Goal: Transaction & Acquisition: Purchase product/service

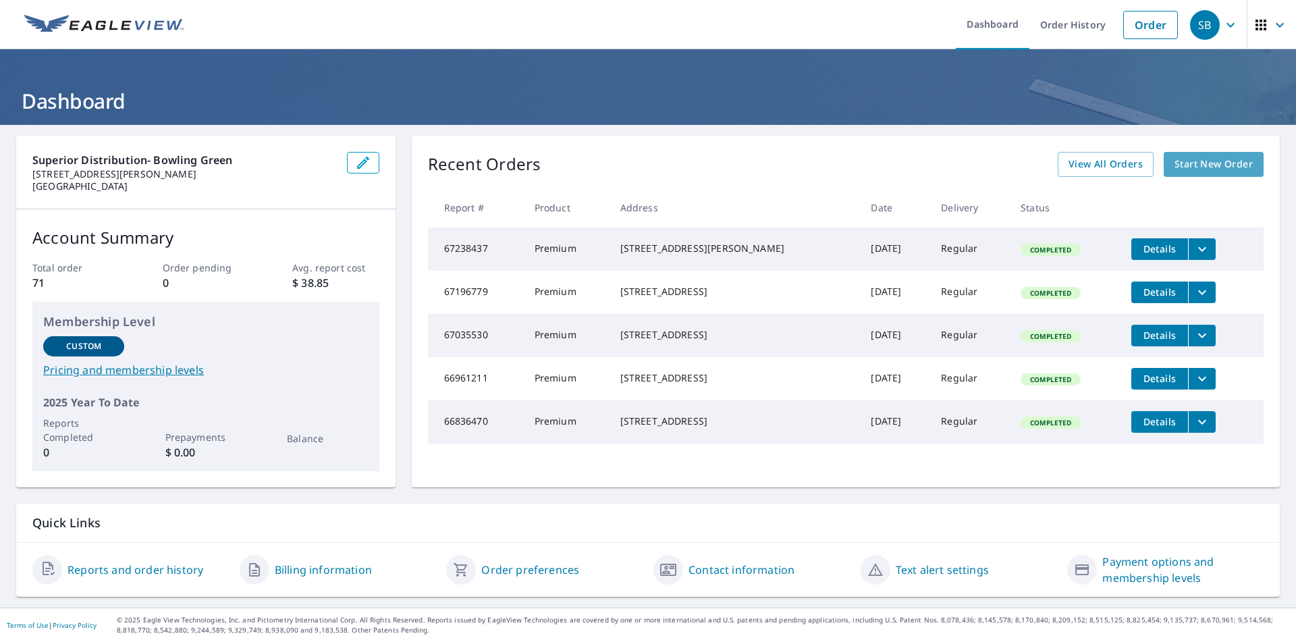
click at [1192, 158] on span "Start New Order" at bounding box center [1213, 164] width 78 height 17
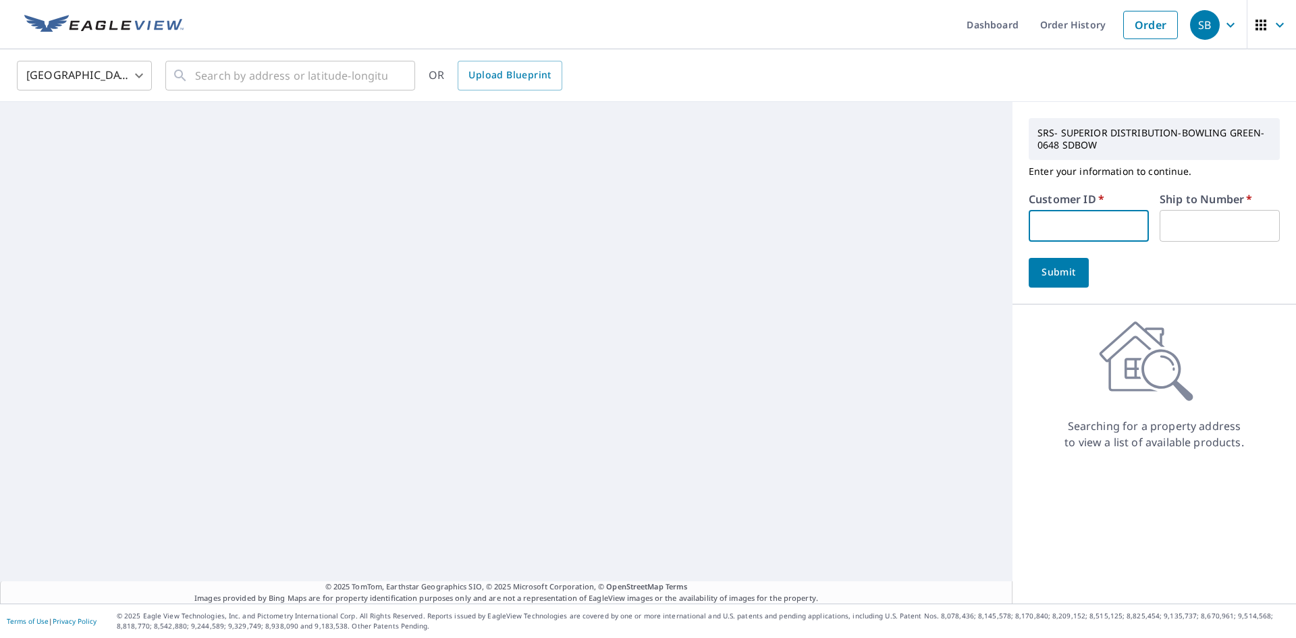
click at [1109, 225] on input "text" at bounding box center [1088, 226] width 120 height 32
paste input "S048191"
type input "S048191"
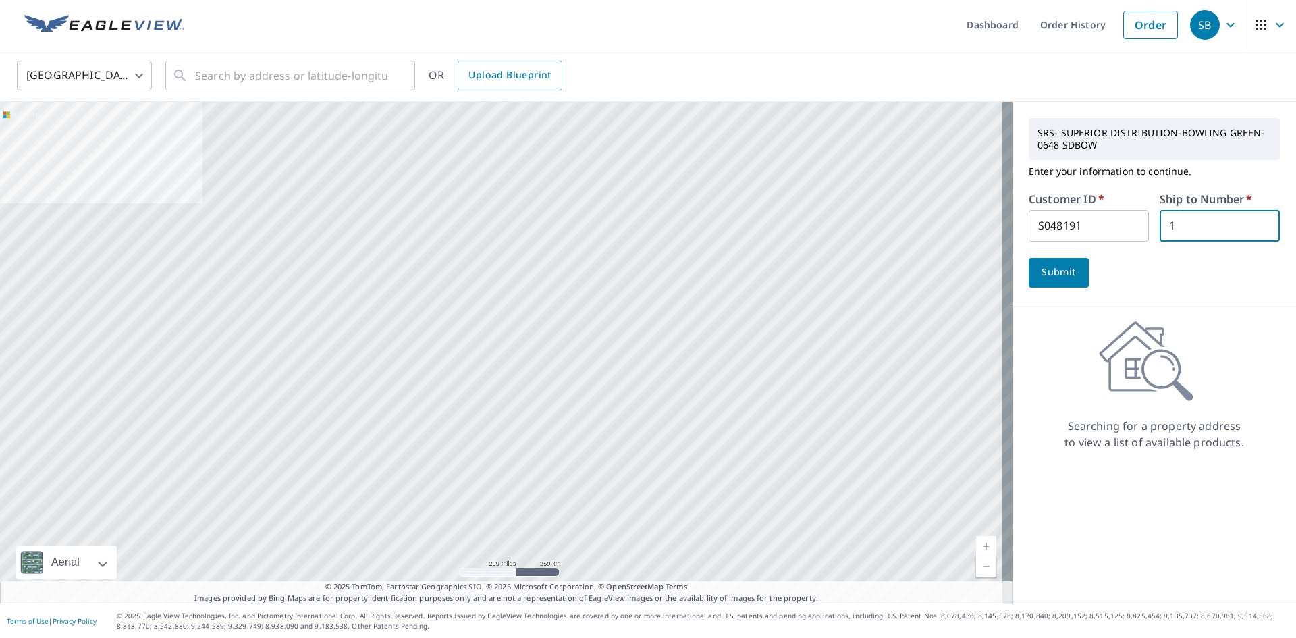
type input "1"
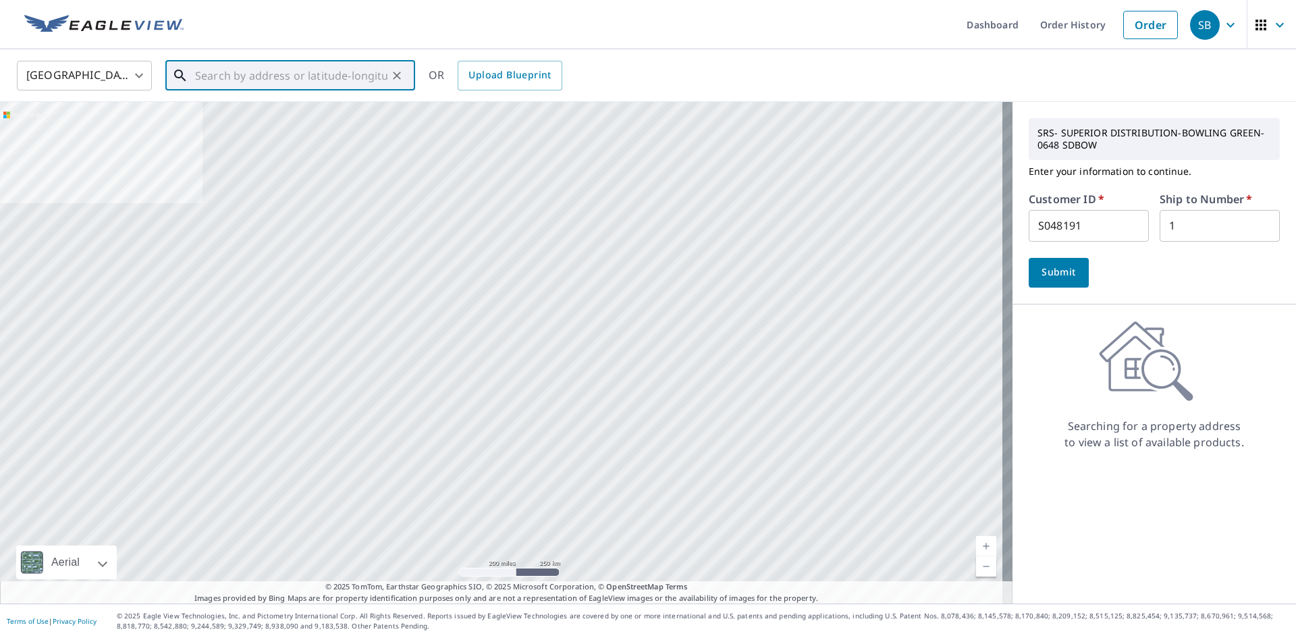
click at [331, 80] on input "text" at bounding box center [291, 76] width 192 height 38
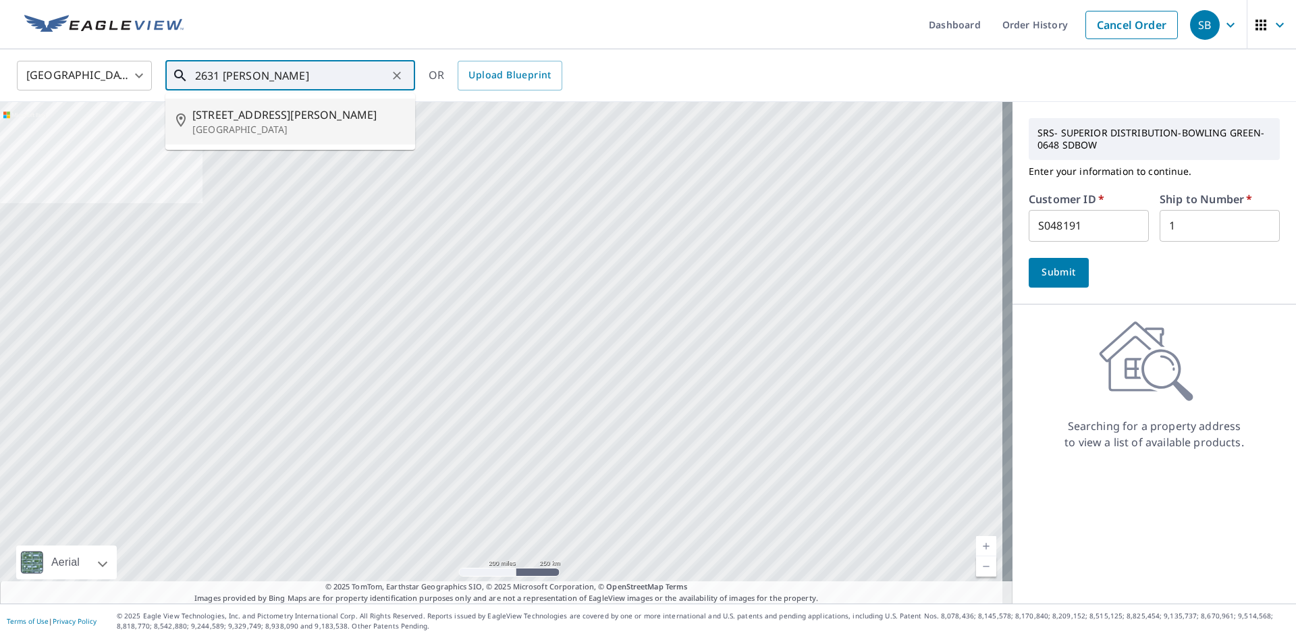
click at [294, 144] on ul "[STREET_ADDRESS][PERSON_NAME]" at bounding box center [290, 121] width 250 height 57
click at [297, 126] on p "[GEOGRAPHIC_DATA]" at bounding box center [298, 129] width 212 height 13
type input "[STREET_ADDRESS][PERSON_NAME]"
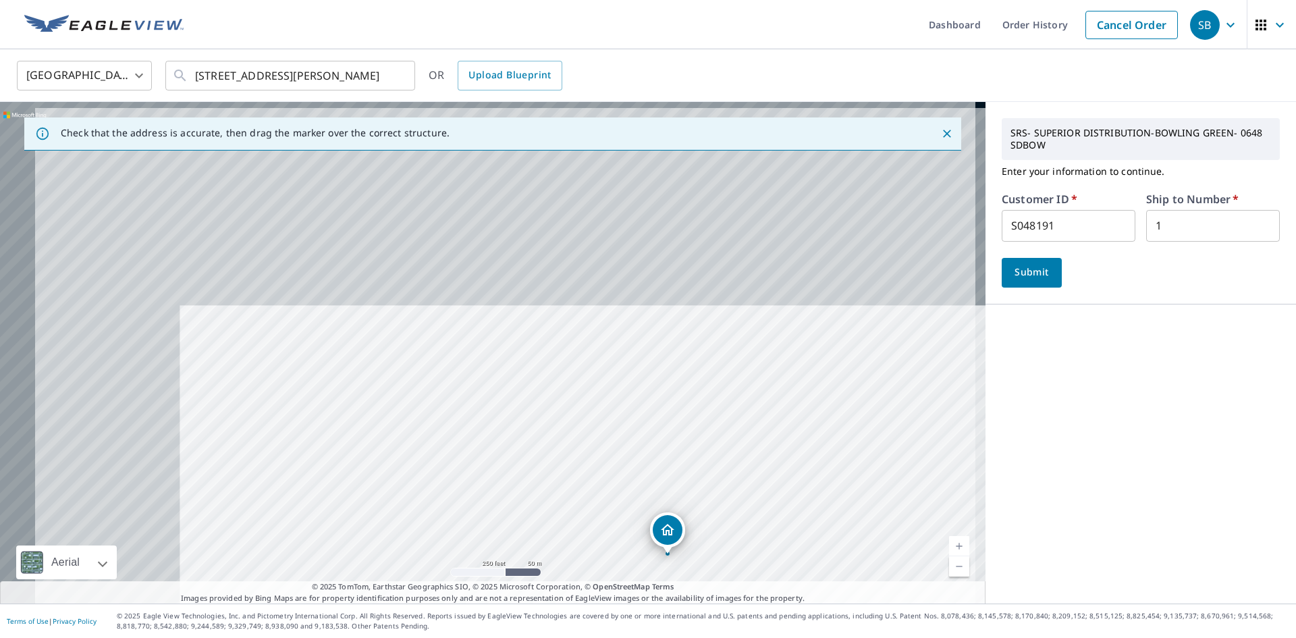
drag, startPoint x: 420, startPoint y: 368, endPoint x: 725, endPoint y: 640, distance: 409.1
click at [725, 637] on html "SB SB Dashboard Order History Cancel Order SB [GEOGRAPHIC_DATA] [GEOGRAPHIC_DAT…" at bounding box center [648, 319] width 1296 height 638
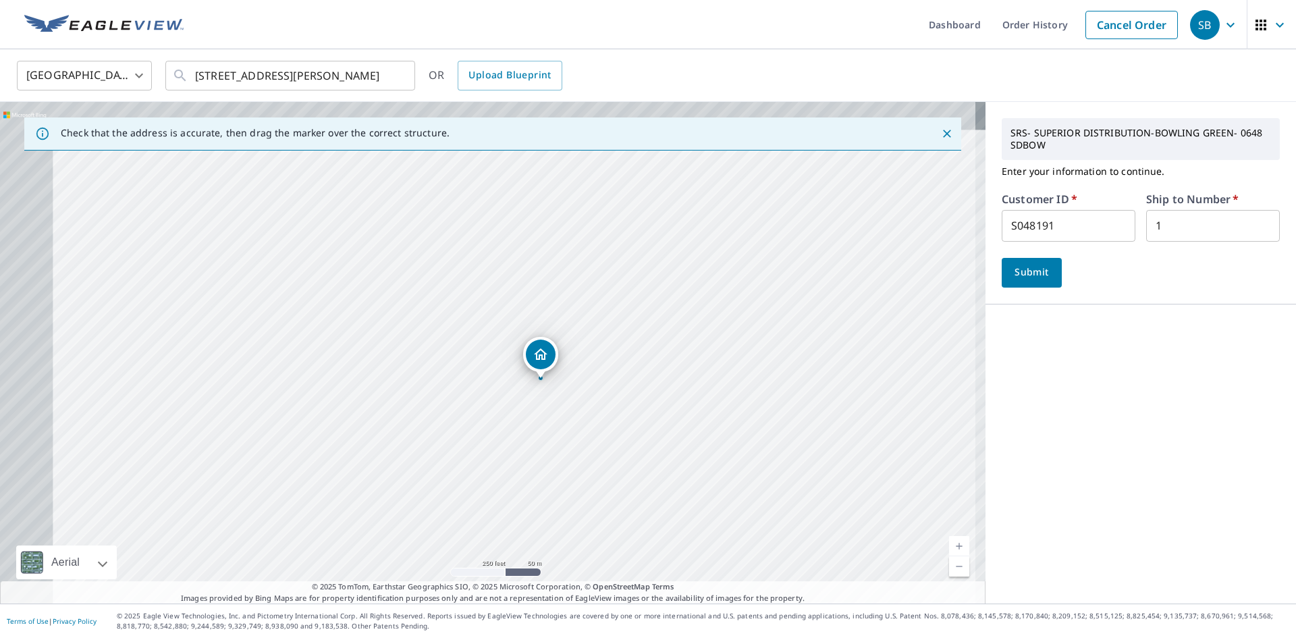
drag, startPoint x: 660, startPoint y: 526, endPoint x: 469, endPoint y: 345, distance: 263.5
click at [469, 345] on div "[STREET_ADDRESS][PERSON_NAME]" at bounding box center [492, 352] width 985 height 501
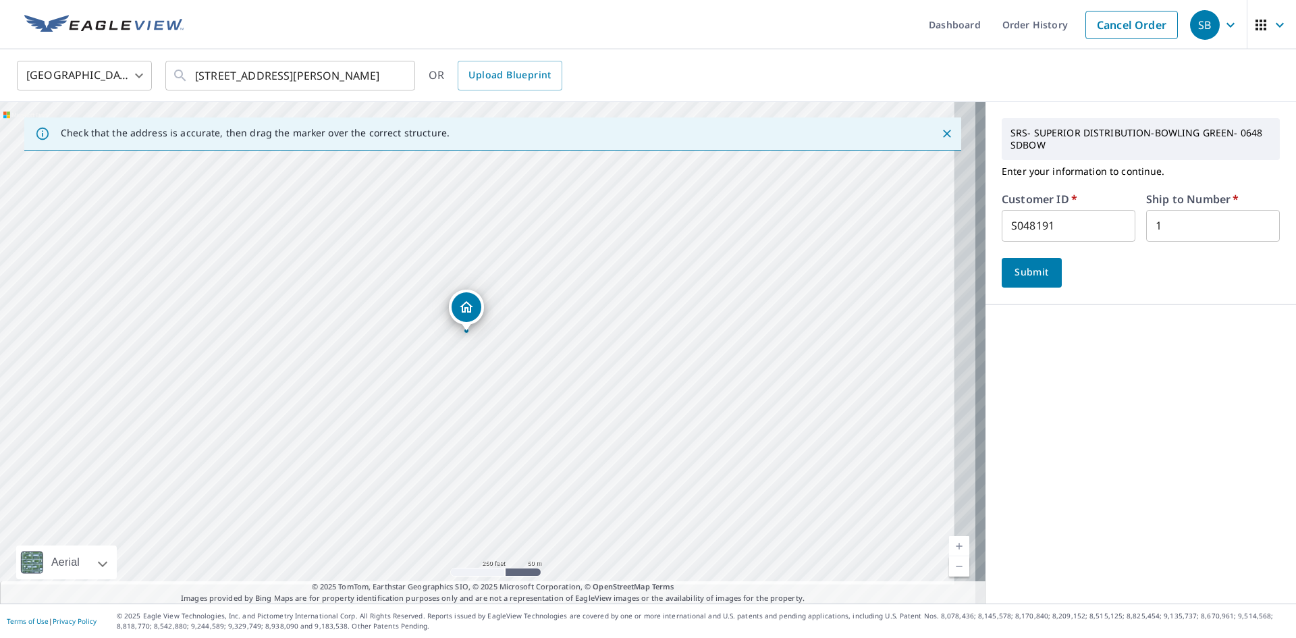
drag, startPoint x: 494, startPoint y: 345, endPoint x: 481, endPoint y: 354, distance: 15.5
click at [481, 354] on div "[STREET_ADDRESS][PERSON_NAME]" at bounding box center [492, 352] width 985 height 501
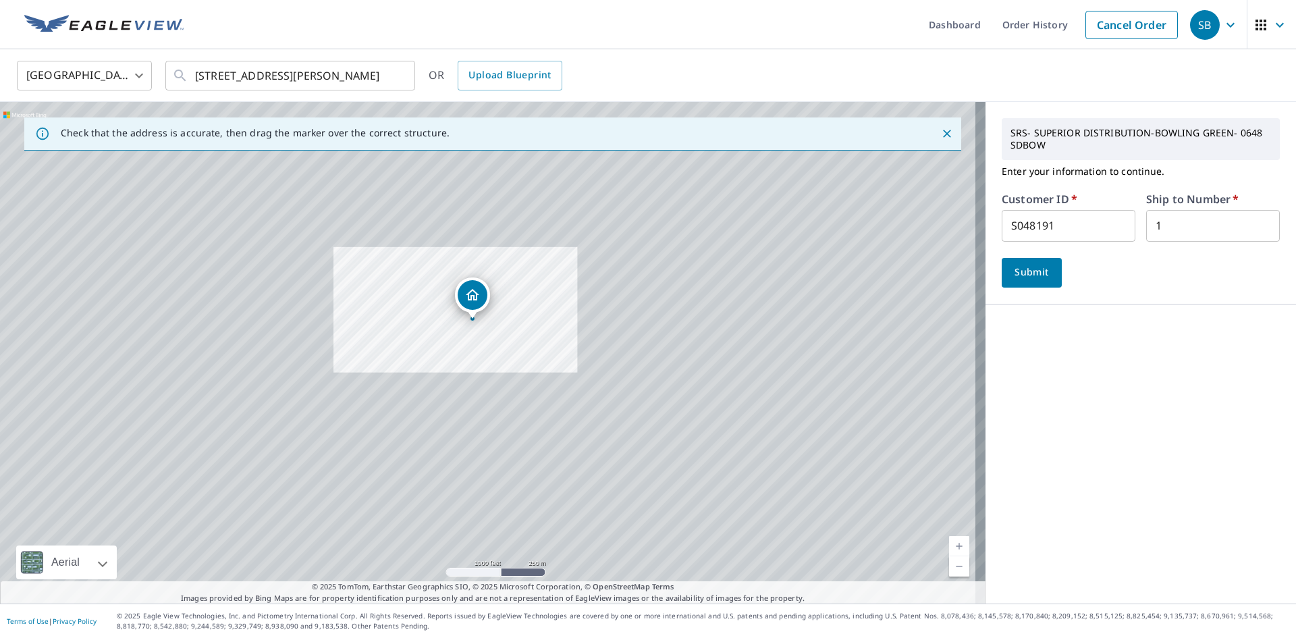
drag, startPoint x: 454, startPoint y: 307, endPoint x: 463, endPoint y: 302, distance: 10.3
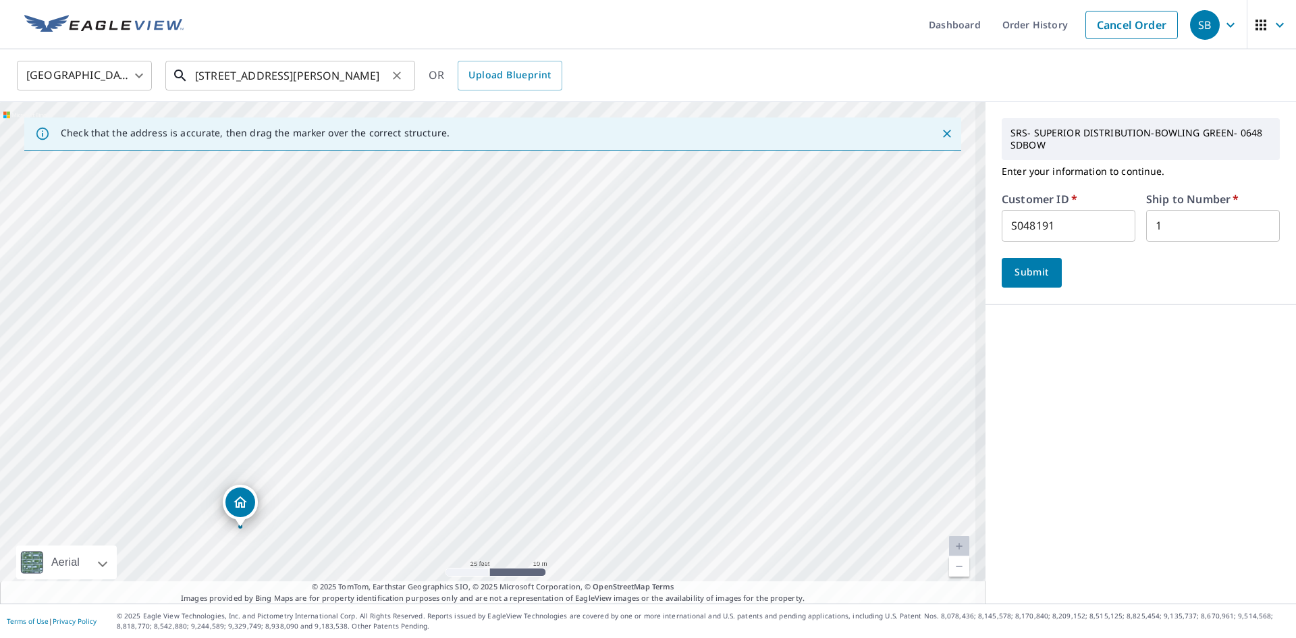
click at [221, 76] on input "[STREET_ADDRESS][PERSON_NAME]" at bounding box center [291, 76] width 192 height 38
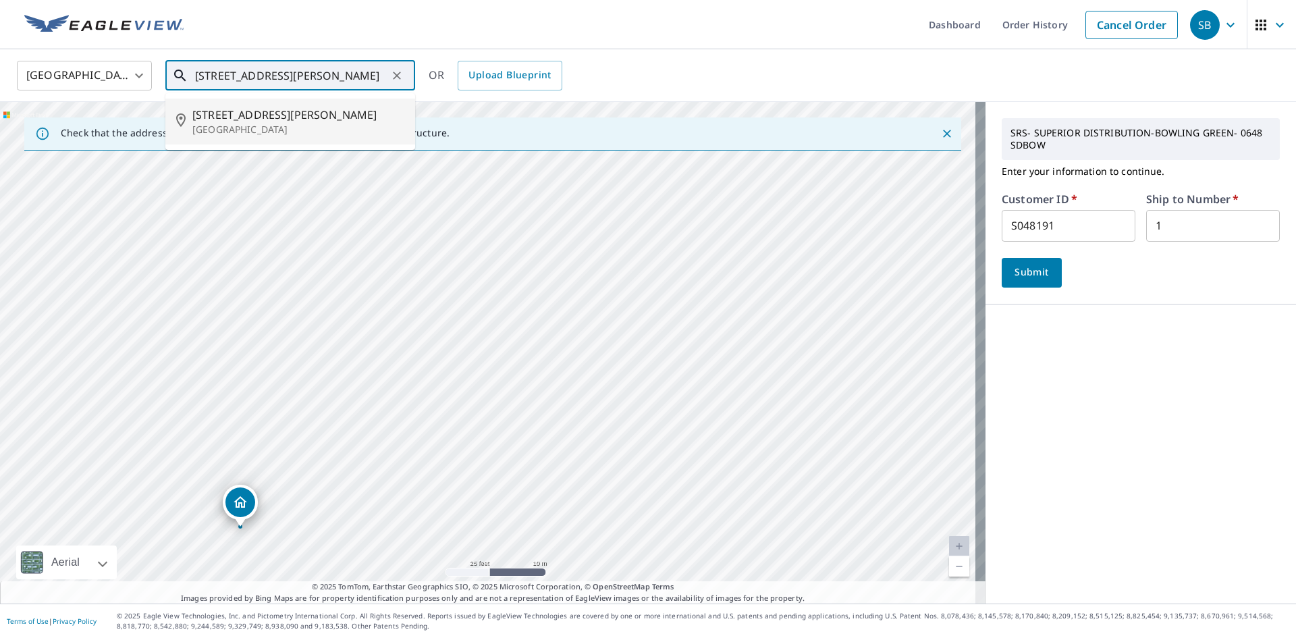
click at [277, 126] on p "[GEOGRAPHIC_DATA]" at bounding box center [298, 129] width 212 height 13
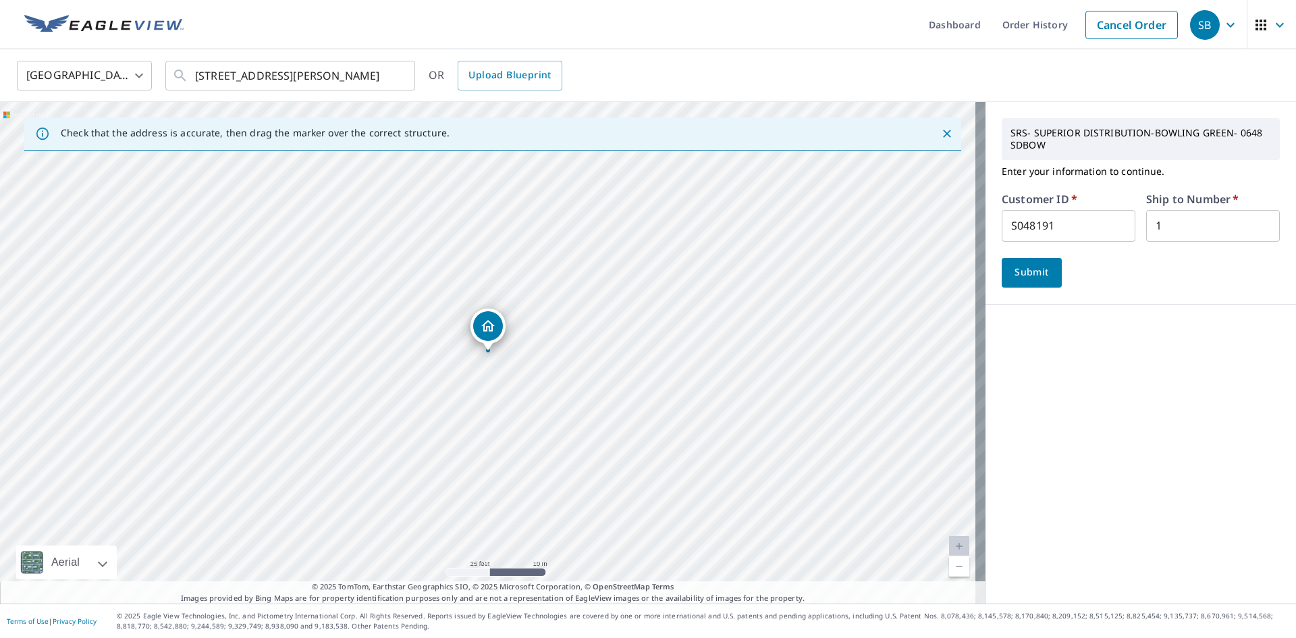
click at [1037, 267] on span "Submit" at bounding box center [1031, 272] width 38 height 17
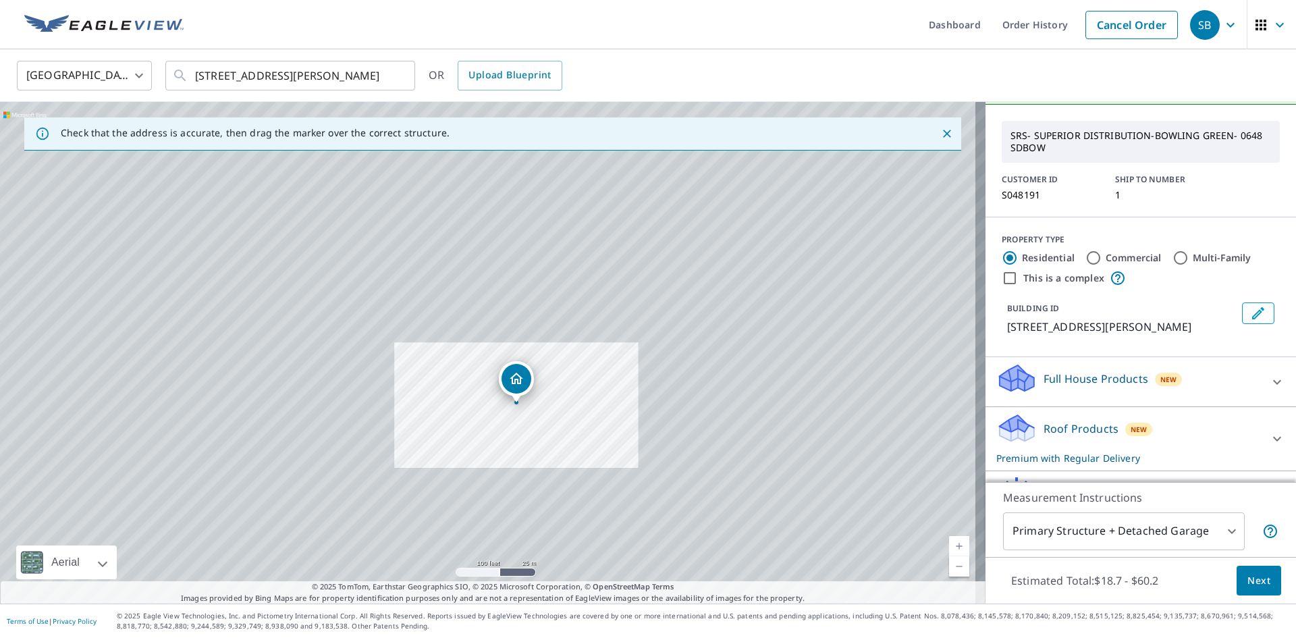
scroll to position [67, 0]
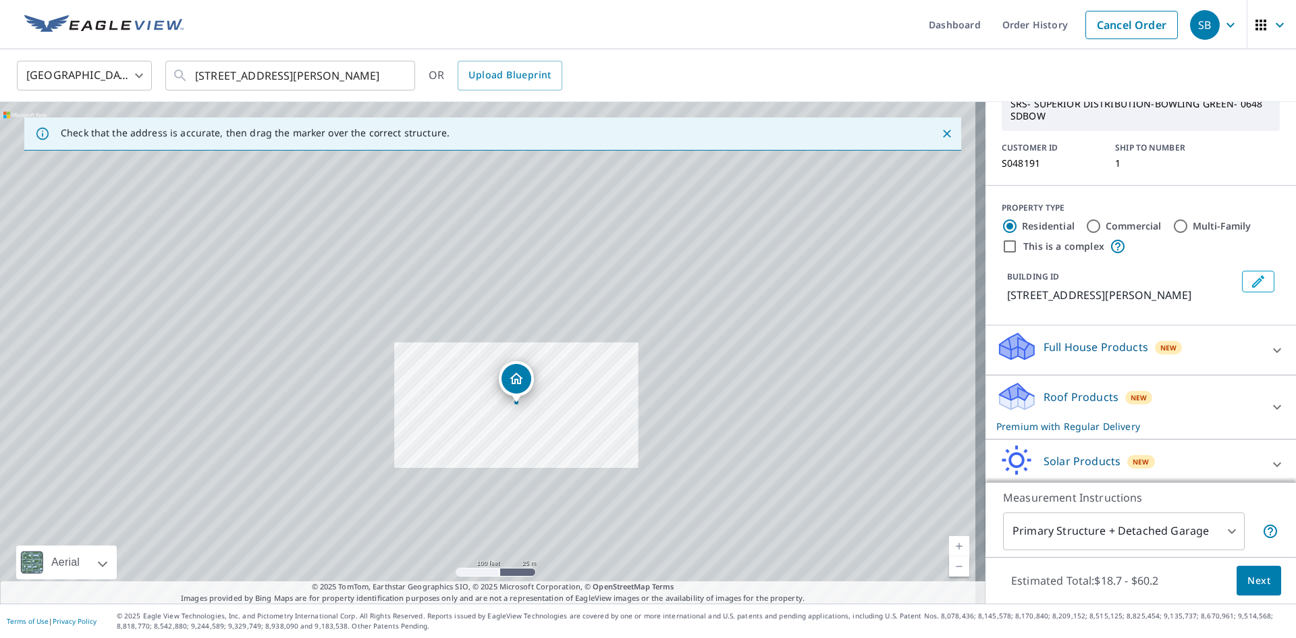
click at [1222, 536] on body "SB SB Dashboard Order History Cancel Order SB [GEOGRAPHIC_DATA] [GEOGRAPHIC_DAT…" at bounding box center [648, 319] width 1296 height 638
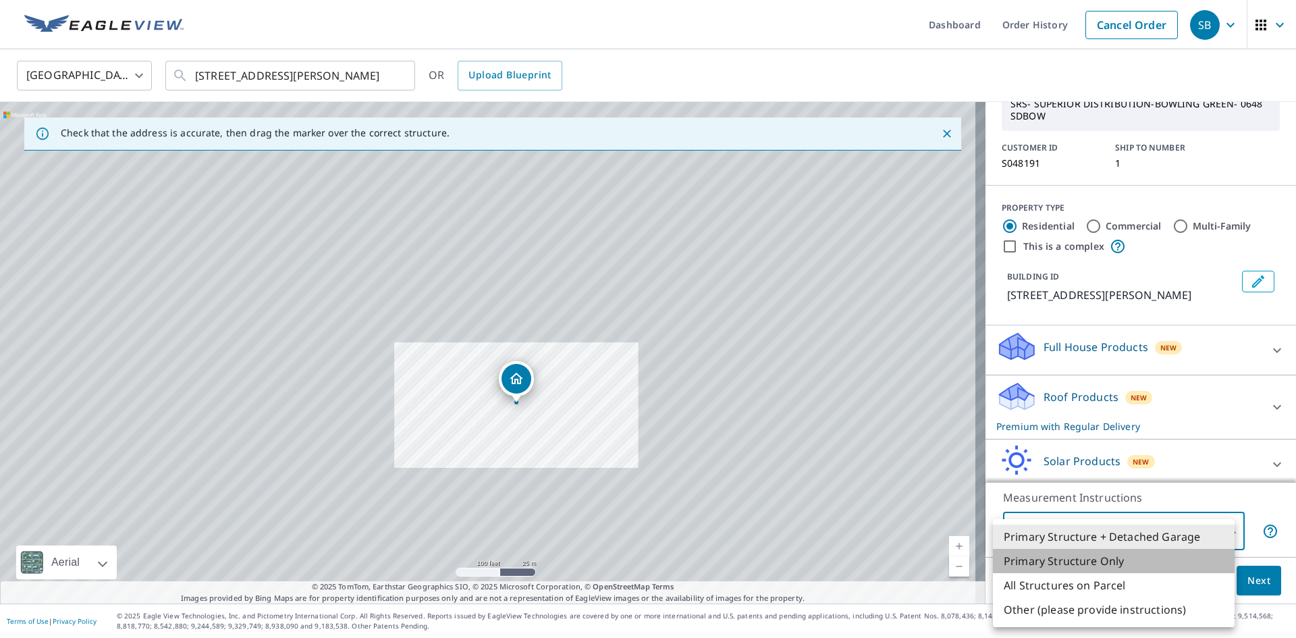
click at [1092, 554] on li "Primary Structure Only" at bounding box center [1114, 561] width 242 height 24
type input "2"
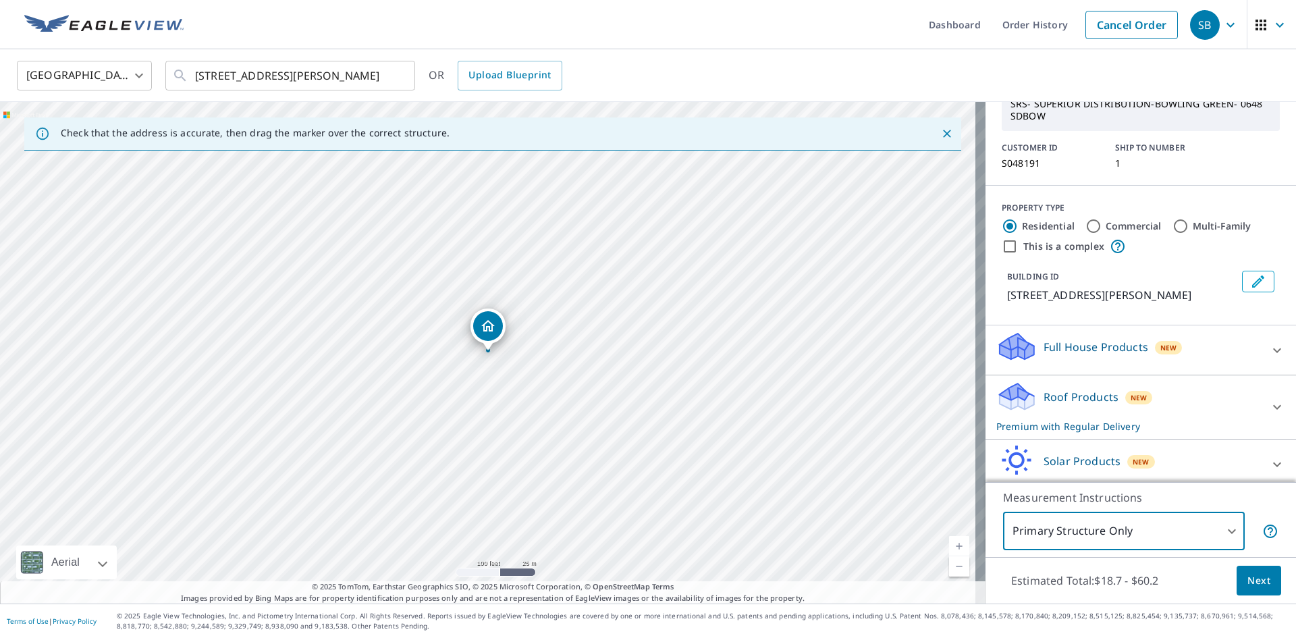
click at [1247, 575] on span "Next" at bounding box center [1258, 580] width 23 height 17
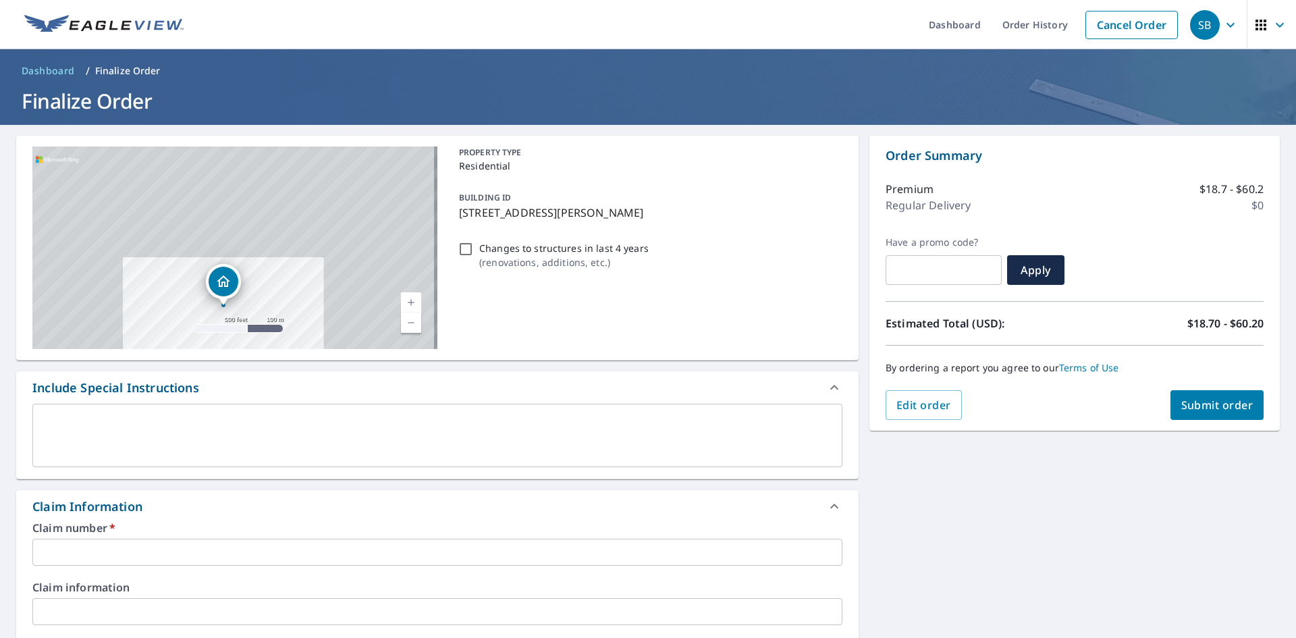
drag, startPoint x: 368, startPoint y: 192, endPoint x: 305, endPoint y: 263, distance: 94.7
click at [305, 263] on div "[STREET_ADDRESS][PERSON_NAME]" at bounding box center [234, 247] width 405 height 202
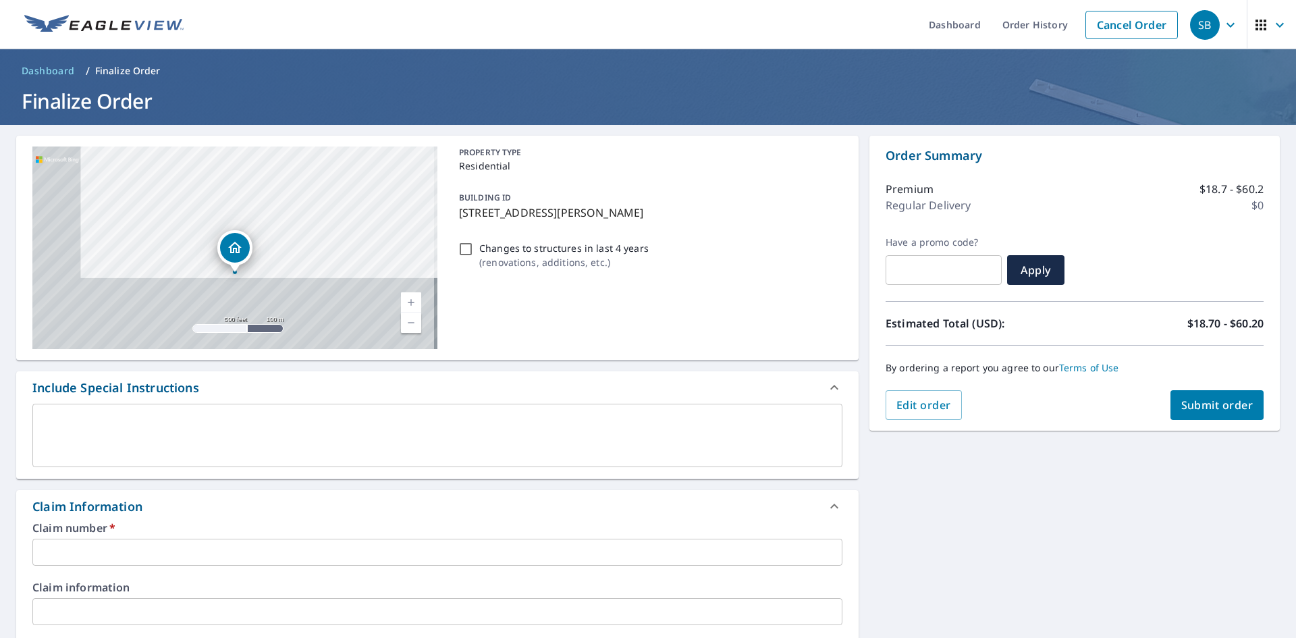
drag, startPoint x: 294, startPoint y: 217, endPoint x: 369, endPoint y: 134, distance: 111.8
click at [369, 134] on div "[STREET_ADDRESS][PERSON_NAME] Aerial Road A standard road map Aerial A detailed…" at bounding box center [648, 620] width 1296 height 990
click at [382, 128] on div "[STREET_ADDRESS][PERSON_NAME] Aerial Road A standard road map Aerial A detailed…" at bounding box center [648, 620] width 1296 height 990
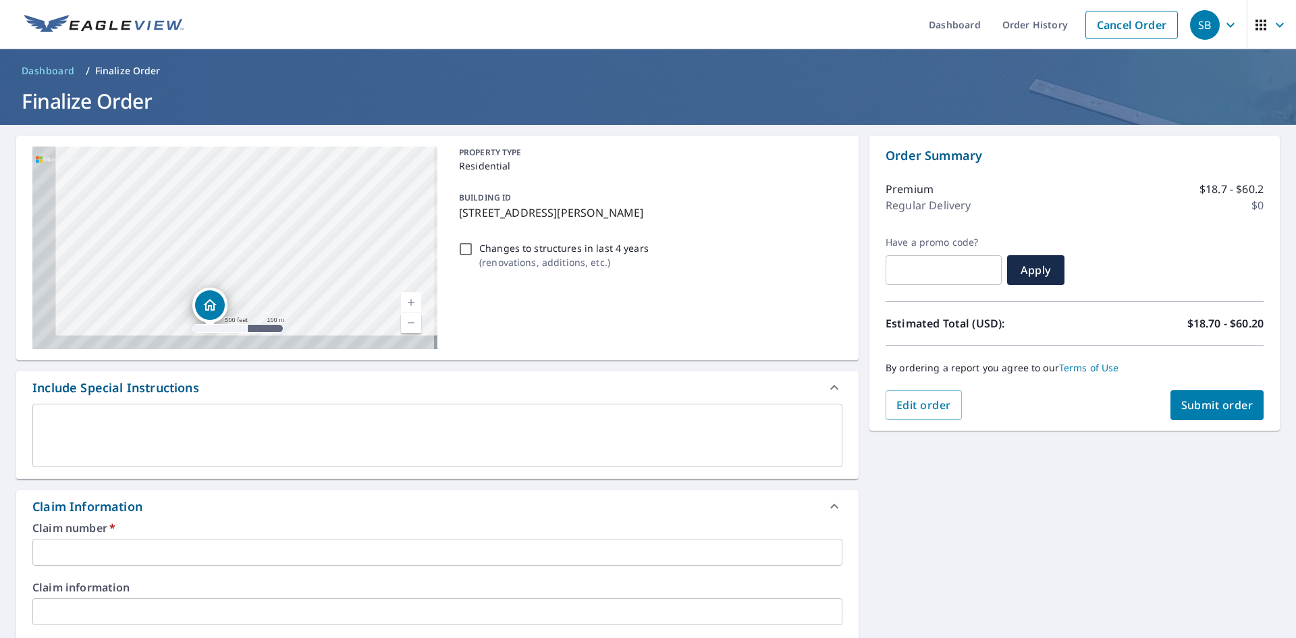
click at [327, 210] on div "[STREET_ADDRESS][PERSON_NAME]" at bounding box center [234, 247] width 405 height 202
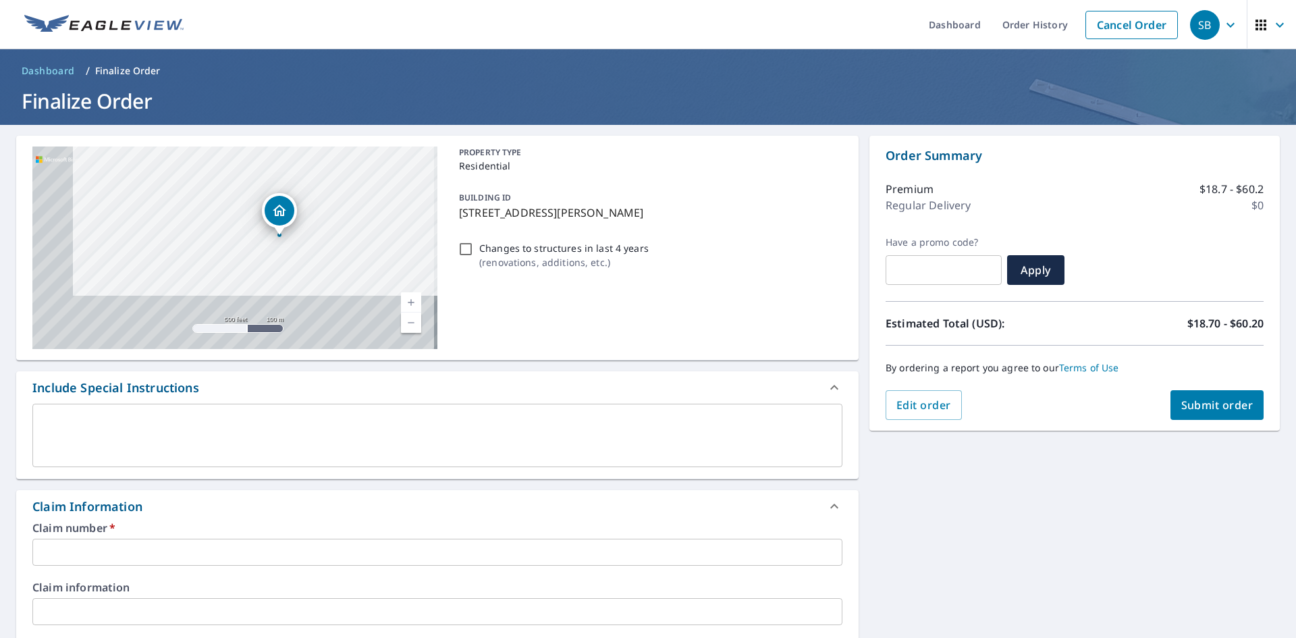
drag, startPoint x: 277, startPoint y: 263, endPoint x: 350, endPoint y: 167, distance: 120.4
click at [349, 167] on div "[STREET_ADDRESS][PERSON_NAME]" at bounding box center [234, 247] width 405 height 202
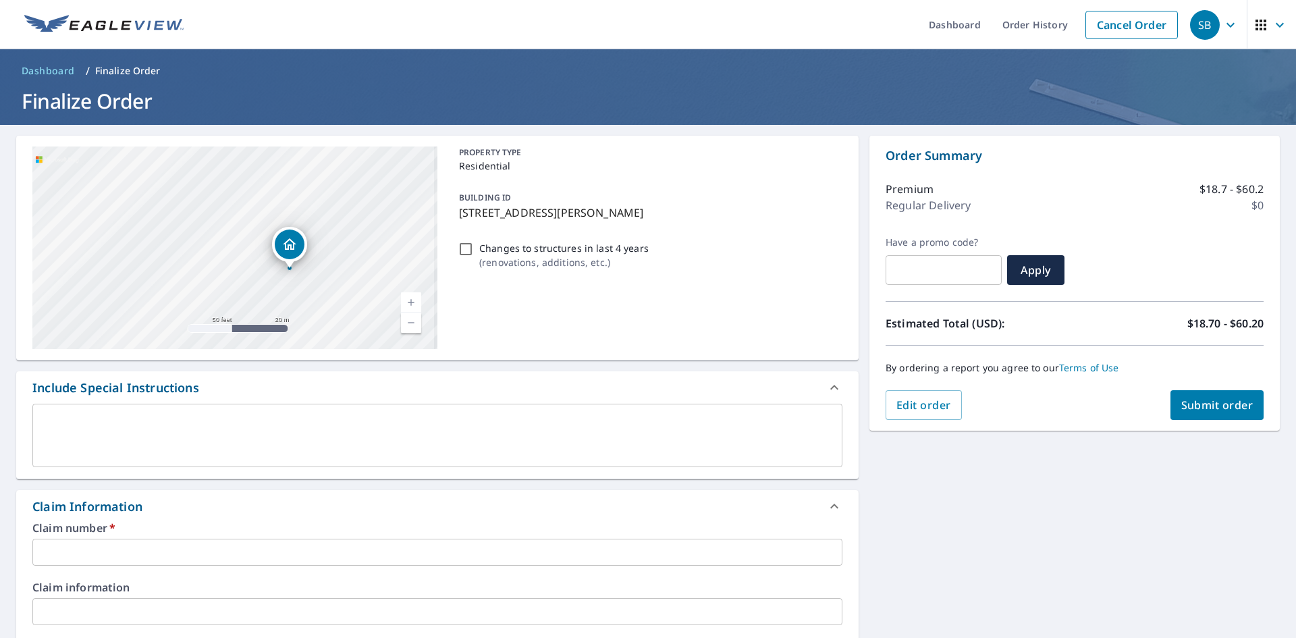
drag, startPoint x: 269, startPoint y: 218, endPoint x: 295, endPoint y: 274, distance: 61.6
click at [303, 280] on div "[STREET_ADDRESS][PERSON_NAME]" at bounding box center [234, 247] width 405 height 202
drag, startPoint x: 290, startPoint y: 267, endPoint x: 296, endPoint y: 244, distance: 23.7
click at [296, 244] on div "[STREET_ADDRESS][PERSON_NAME]" at bounding box center [234, 247] width 405 height 202
drag, startPoint x: 300, startPoint y: 253, endPoint x: 303, endPoint y: 259, distance: 6.9
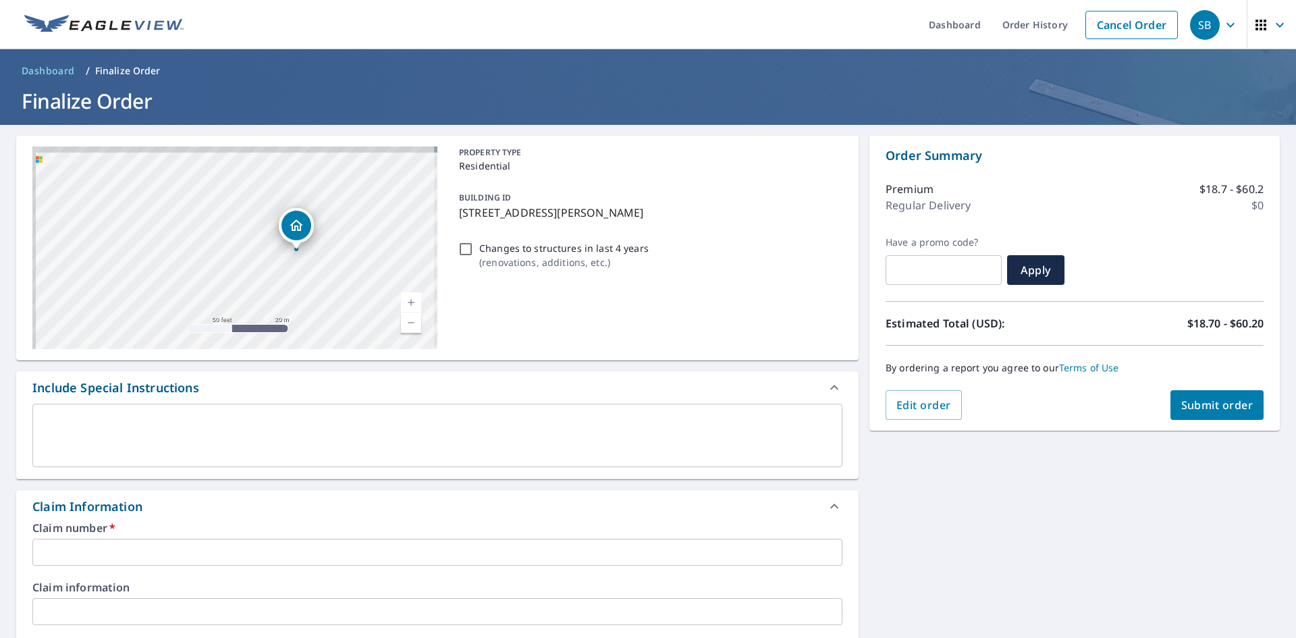
click at [303, 259] on div "[STREET_ADDRESS][PERSON_NAME]" at bounding box center [234, 247] width 405 height 202
click at [148, 549] on input "text" at bounding box center [437, 552] width 810 height 27
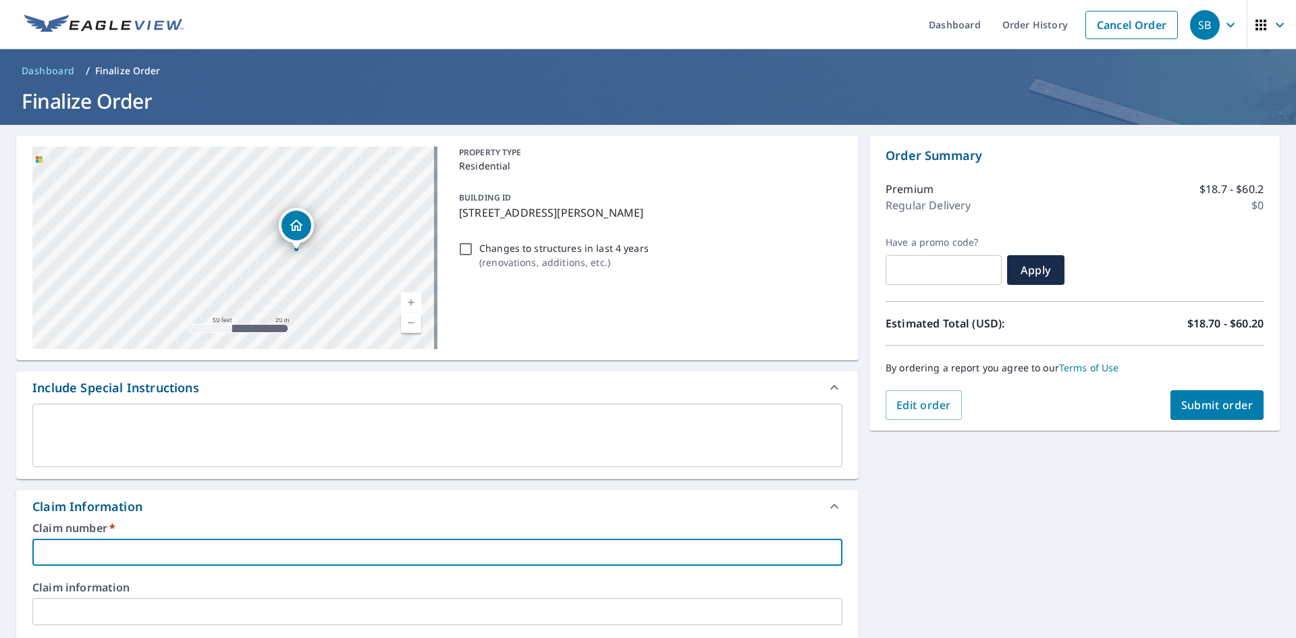
type input "2"
checkbox input "true"
type input "26"
checkbox input "true"
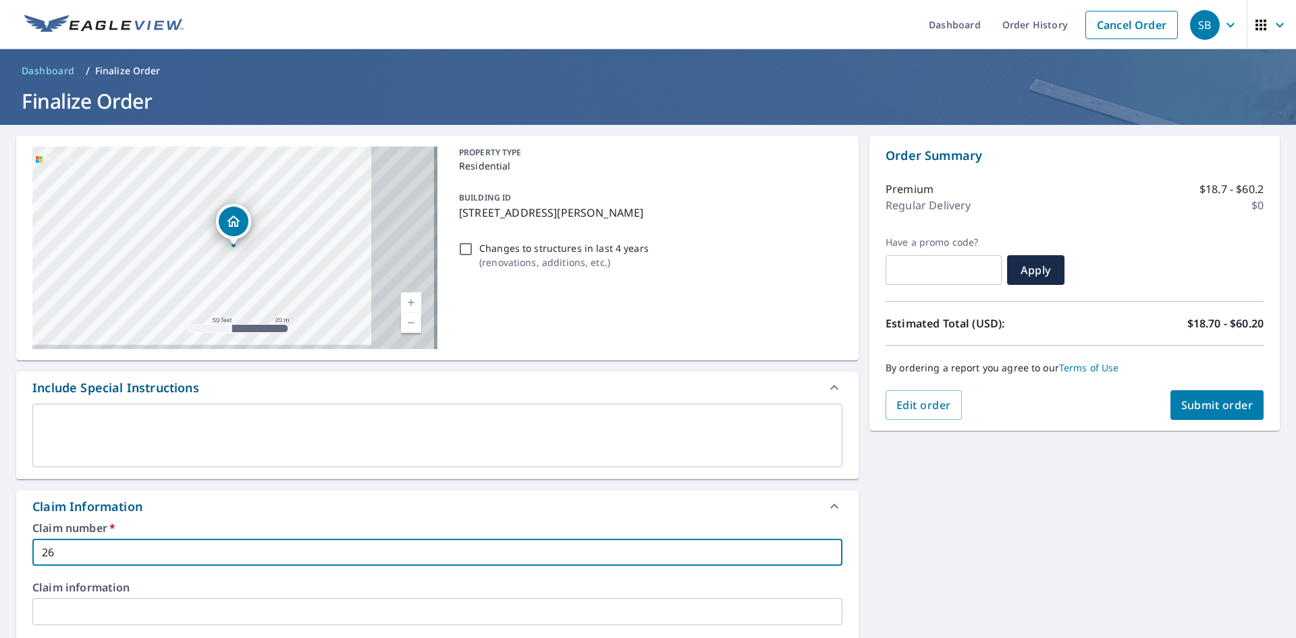
type input "263"
checkbox input "true"
type input "2631"
checkbox input "true"
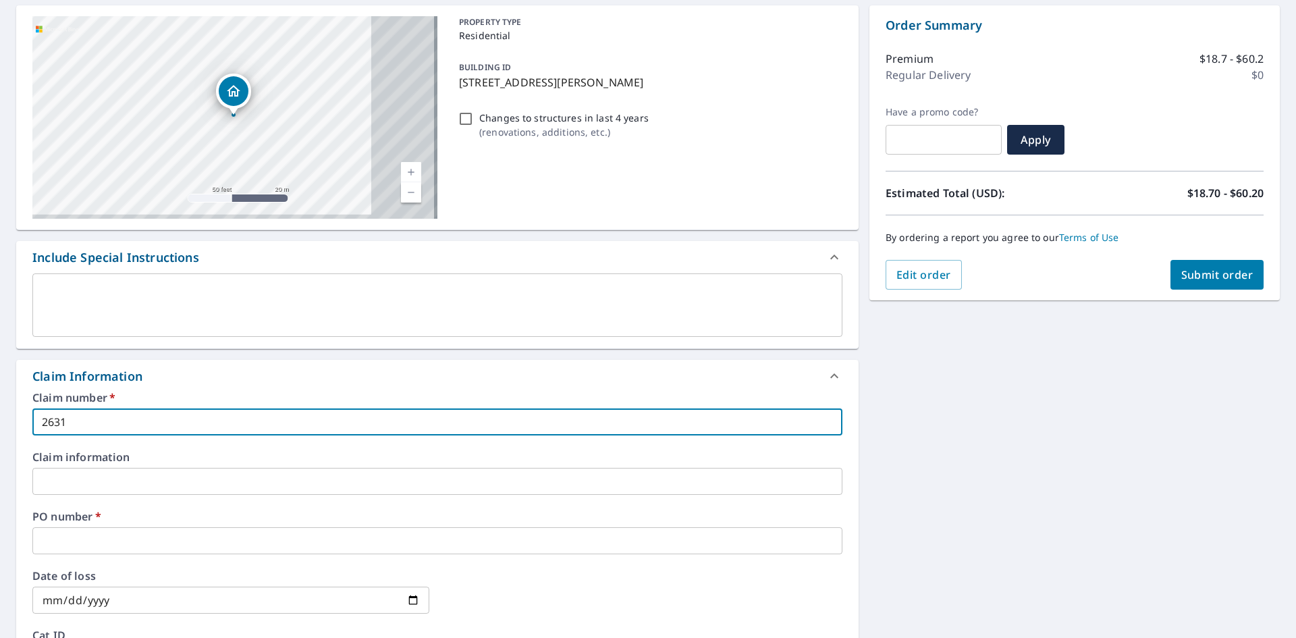
scroll to position [135, 0]
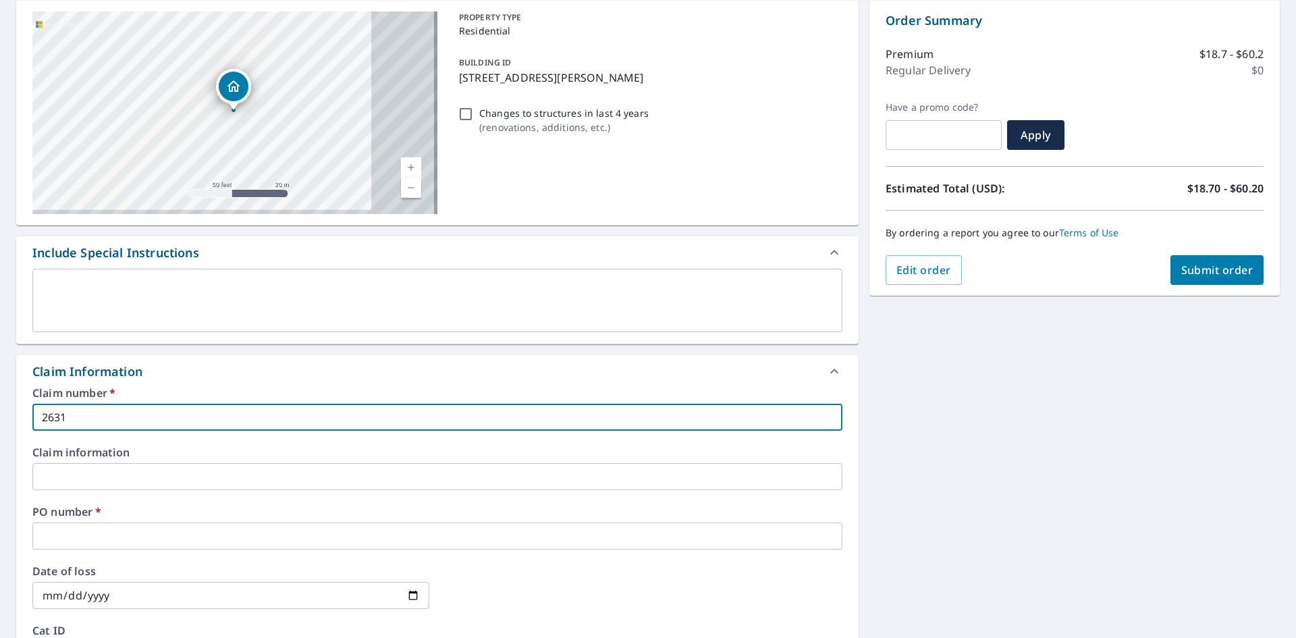
type input "2631"
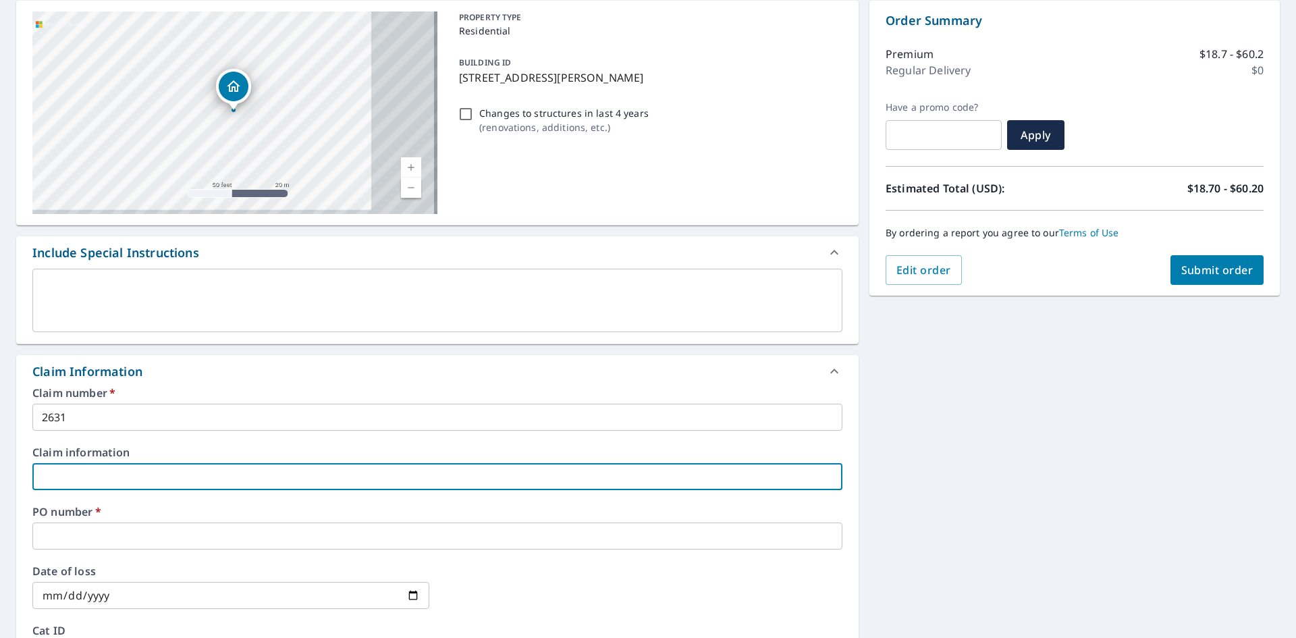
click at [107, 463] on input "text" at bounding box center [437, 476] width 810 height 27
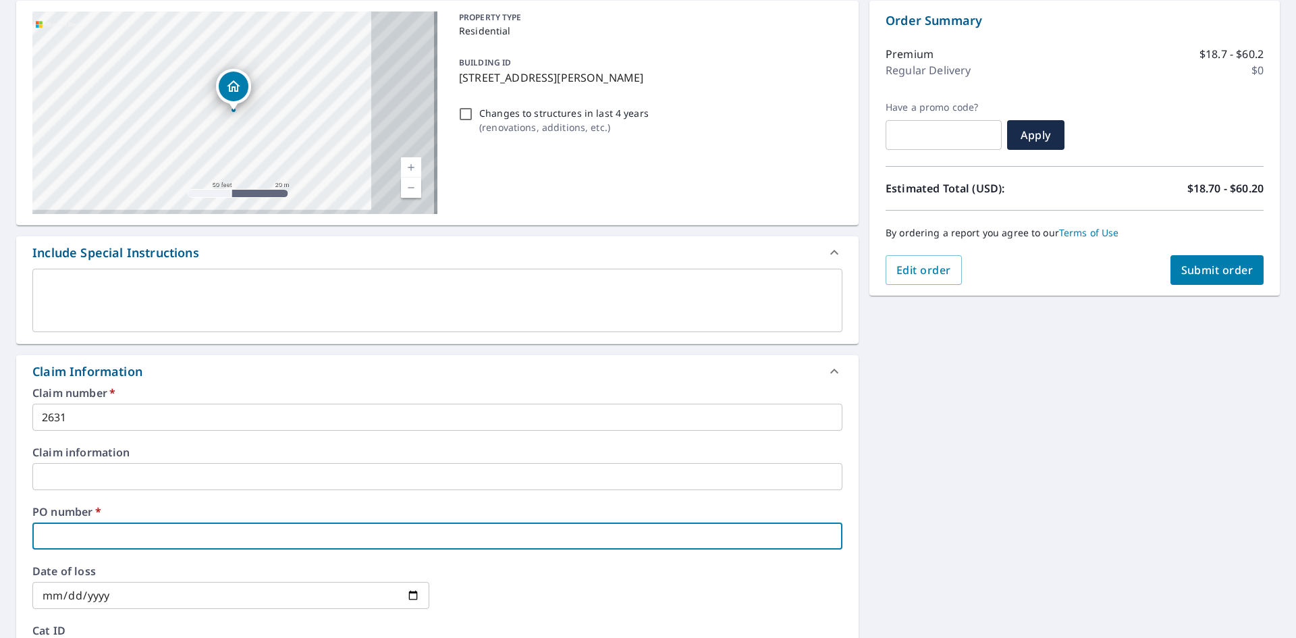
click at [125, 524] on input "text" at bounding box center [437, 535] width 810 height 27
type input "2"
checkbox input "true"
type input "26"
checkbox input "true"
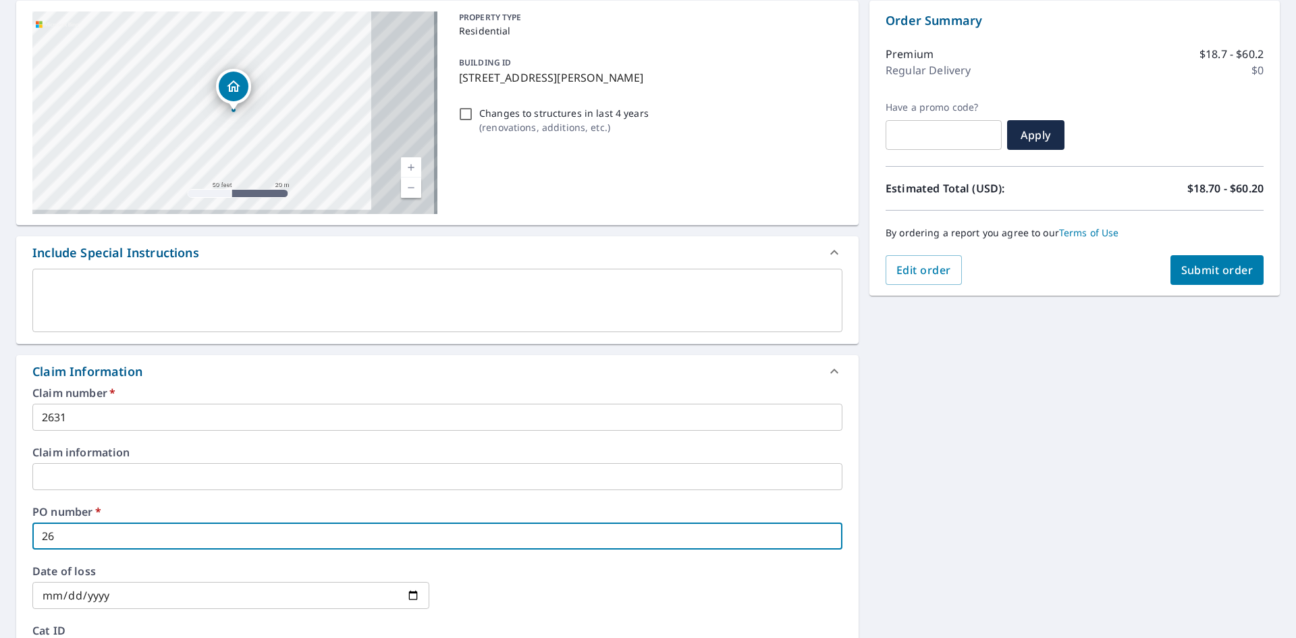
type input "263"
checkbox input "true"
type input "2631"
checkbox input "true"
type input "2631"
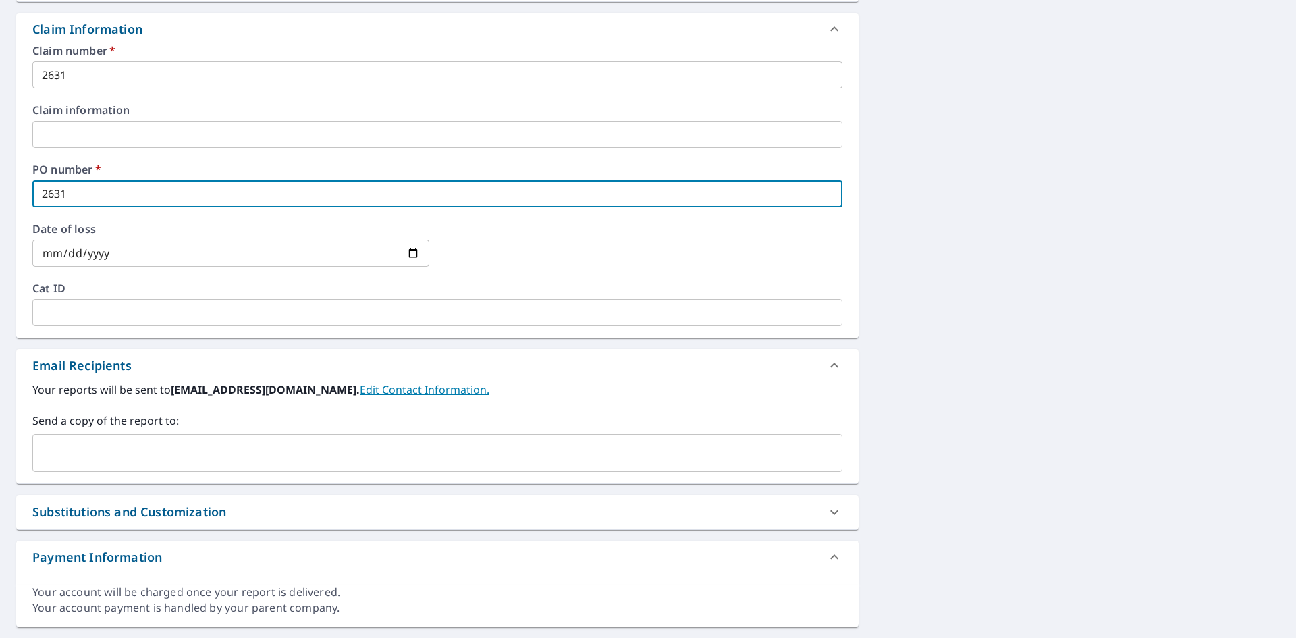
scroll to position [512, 0]
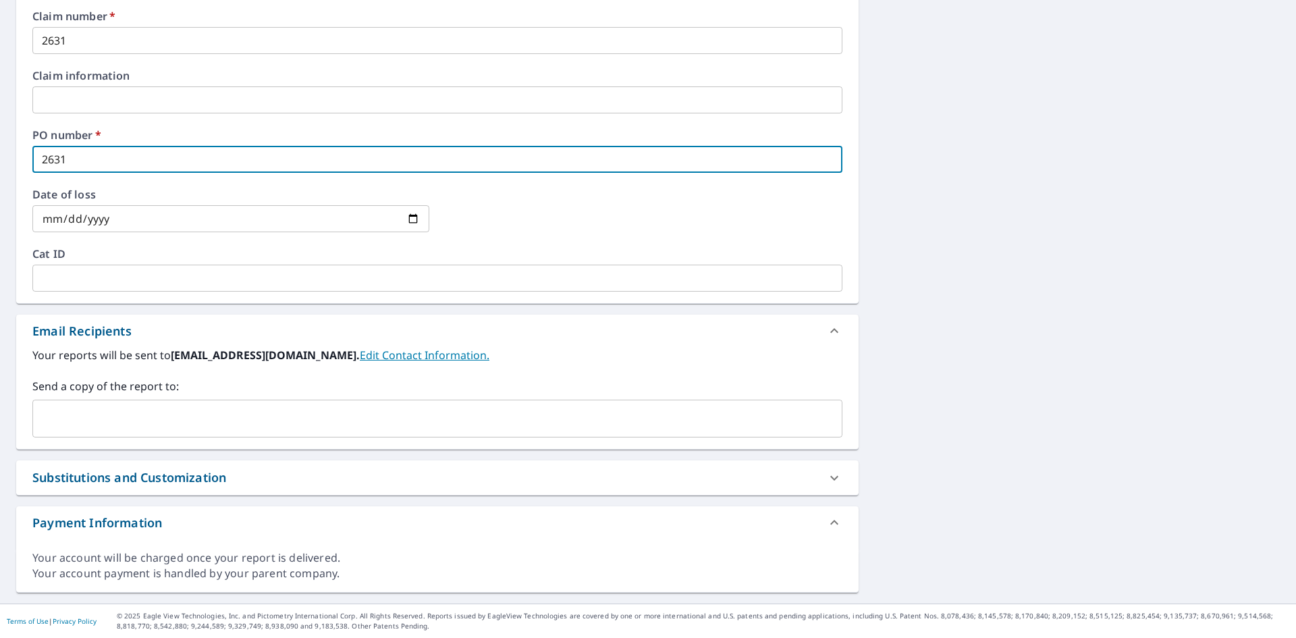
click at [371, 404] on div "​" at bounding box center [437, 418] width 810 height 38
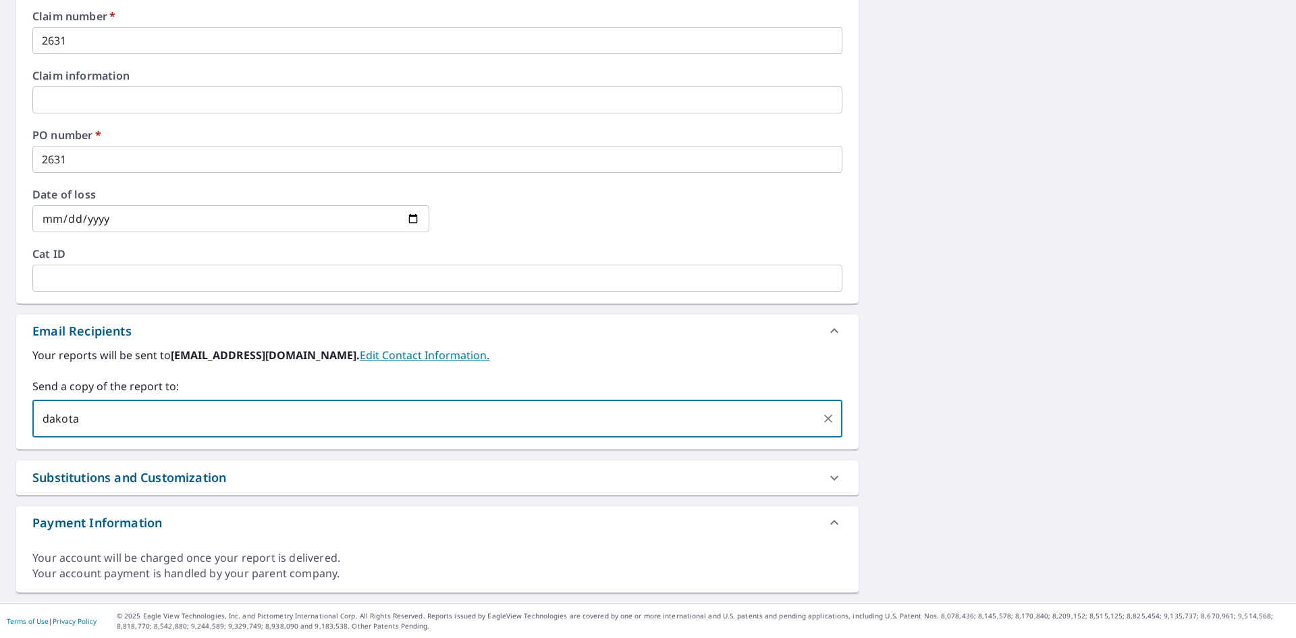
type input "[EMAIL_ADDRESS][DOMAIN_NAME]"
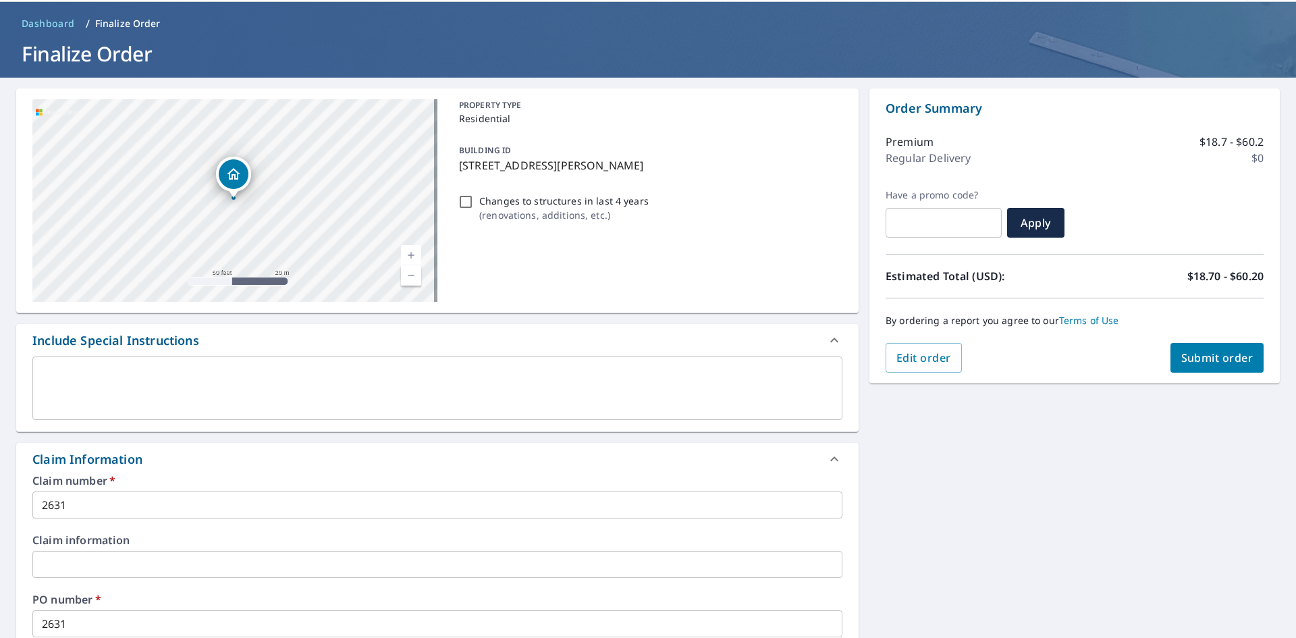
scroll to position [0, 0]
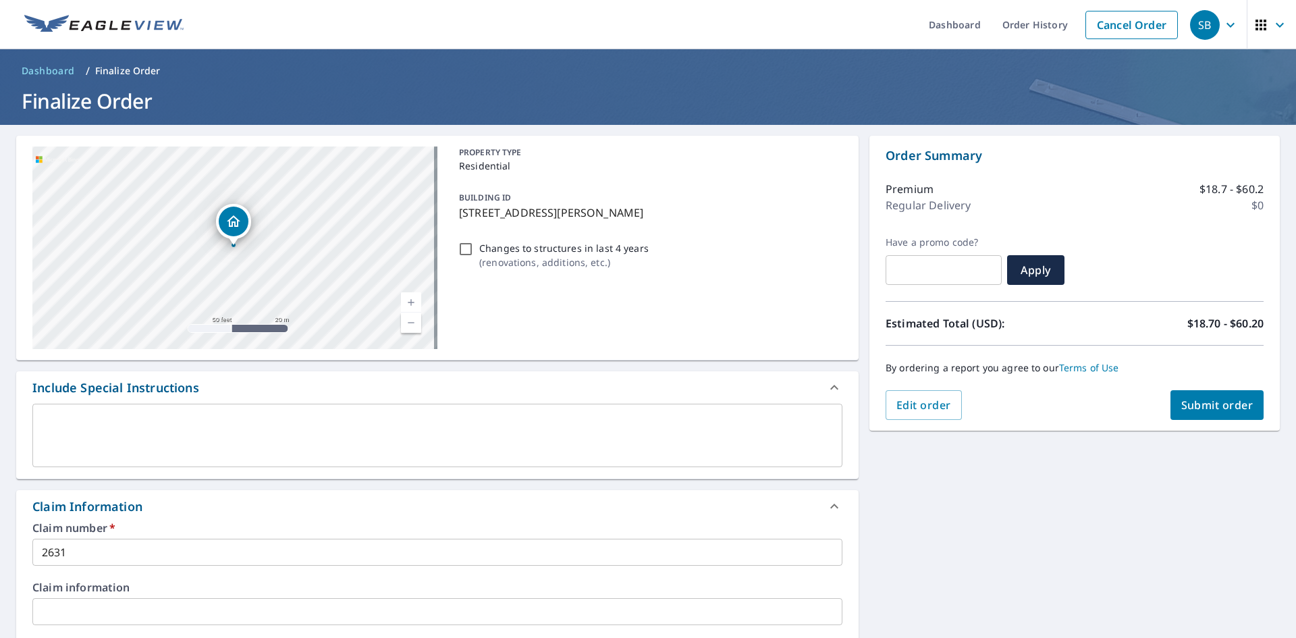
click at [1223, 399] on span "Submit order" at bounding box center [1217, 404] width 72 height 15
checkbox input "true"
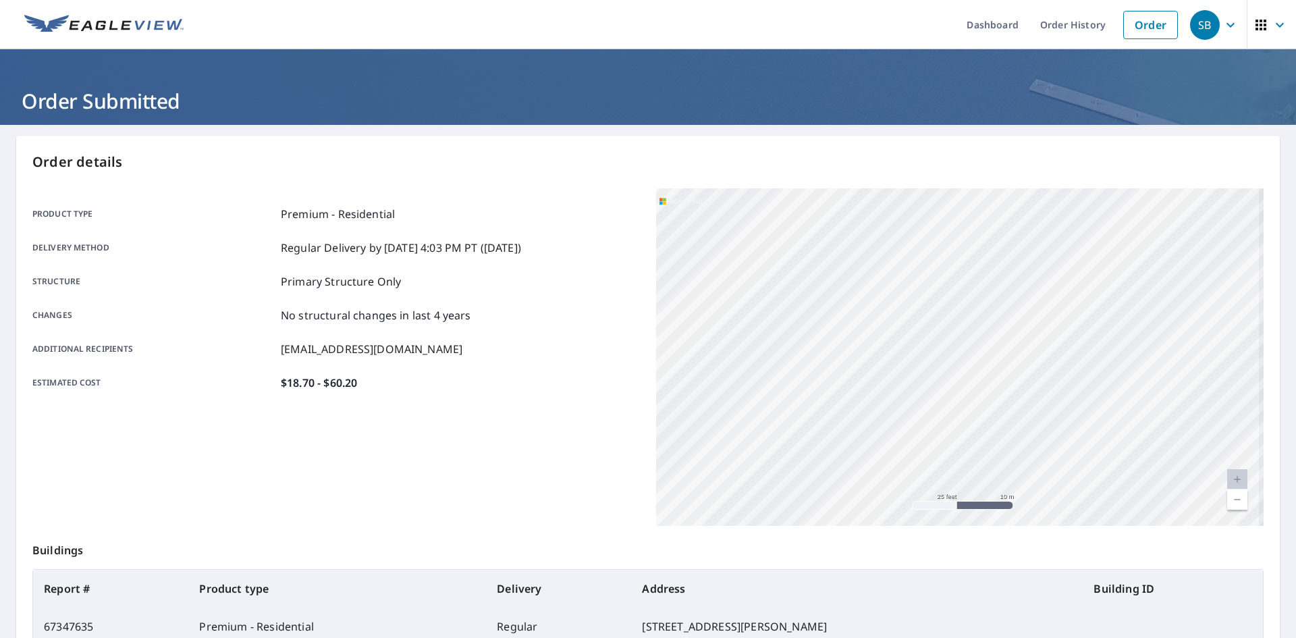
drag, startPoint x: 746, startPoint y: 296, endPoint x: 868, endPoint y: 382, distance: 149.6
click at [868, 382] on div "[STREET_ADDRESS][PERSON_NAME]" at bounding box center [959, 356] width 607 height 337
drag, startPoint x: 868, startPoint y: 382, endPoint x: 1006, endPoint y: 337, distance: 145.5
click at [1006, 337] on div "[STREET_ADDRESS][PERSON_NAME]" at bounding box center [959, 356] width 607 height 337
drag, startPoint x: 1043, startPoint y: 310, endPoint x: 966, endPoint y: 348, distance: 85.1
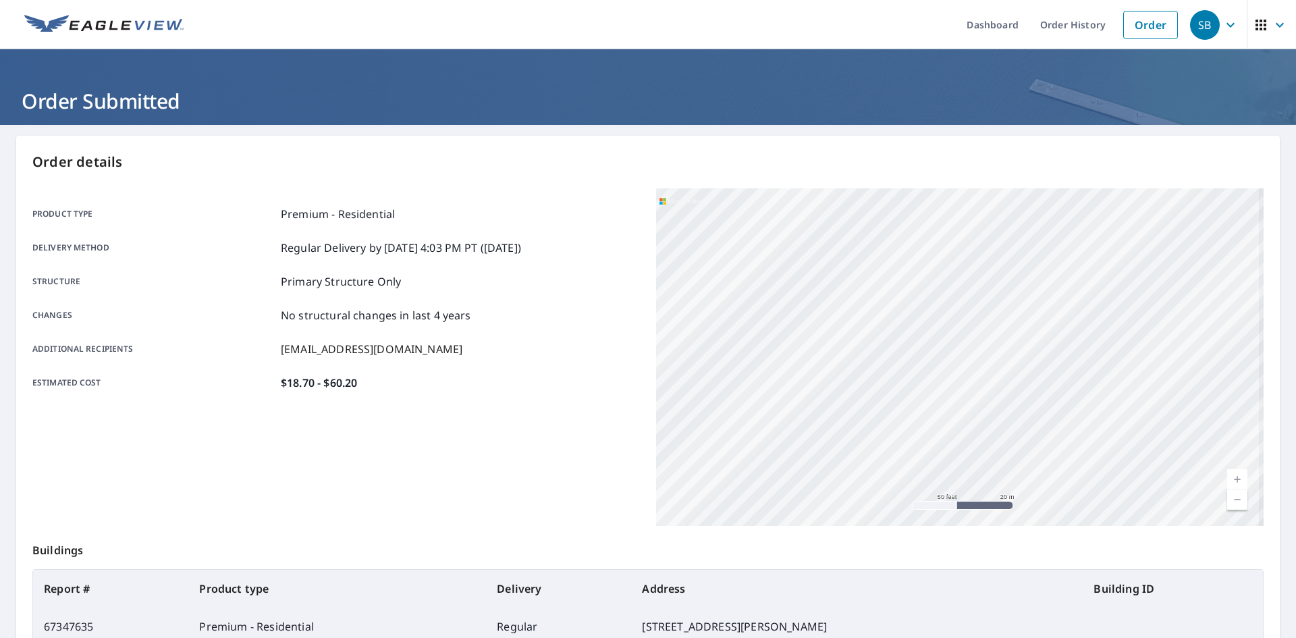
click at [966, 348] on div "[STREET_ADDRESS][PERSON_NAME]" at bounding box center [959, 356] width 607 height 337
drag, startPoint x: 975, startPoint y: 341, endPoint x: 968, endPoint y: 343, distance: 7.0
click at [968, 343] on div "[STREET_ADDRESS][PERSON_NAME]" at bounding box center [959, 356] width 607 height 337
